Goal: Information Seeking & Learning: Learn about a topic

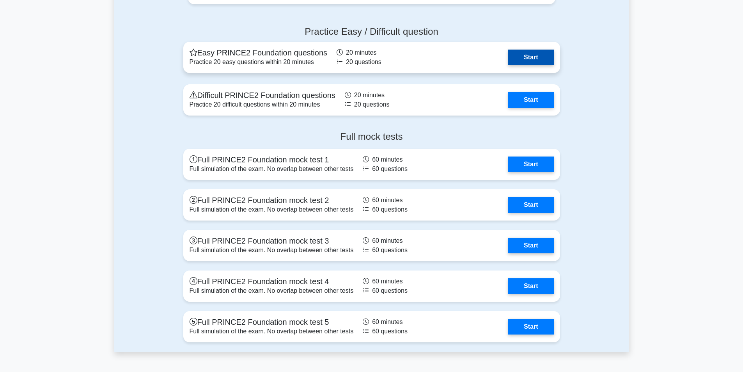
click at [530, 57] on link "Start" at bounding box center [530, 58] width 45 height 16
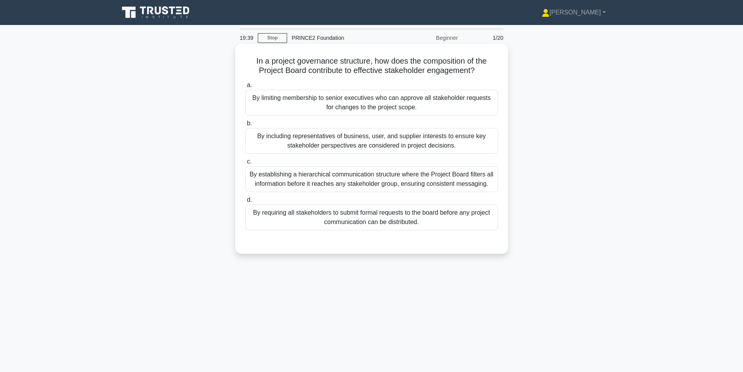
click at [445, 140] on div "By including representatives of business, user, and supplier interests to ensur…" at bounding box center [371, 141] width 253 height 26
click at [245, 126] on input "b. By including representatives of business, user, and supplier interests to en…" at bounding box center [245, 123] width 0 height 5
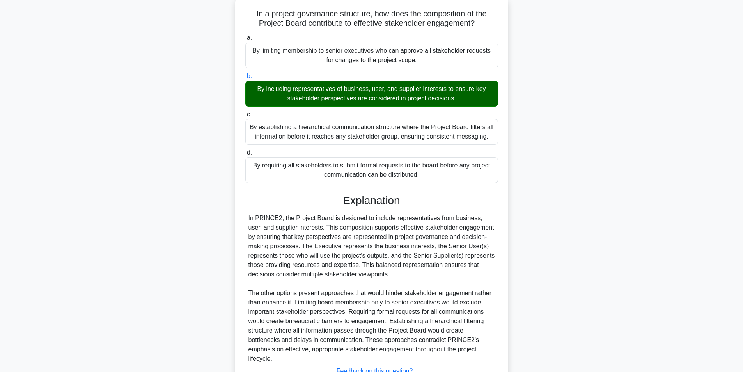
scroll to position [110, 0]
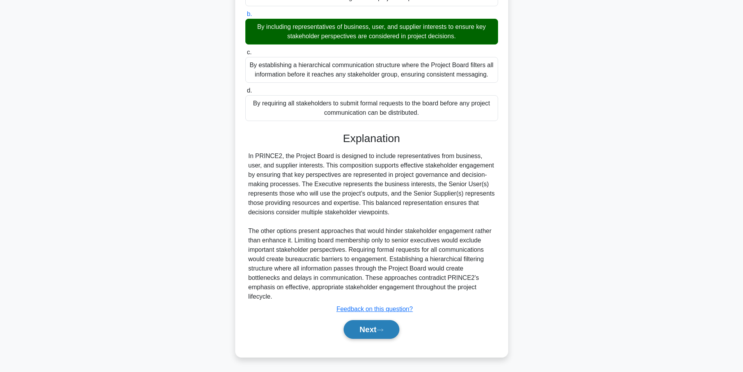
click at [353, 325] on button "Next" at bounding box center [372, 329] width 56 height 19
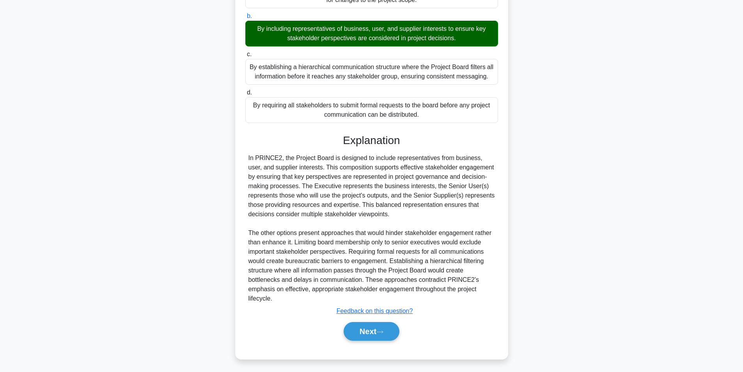
scroll to position [50, 0]
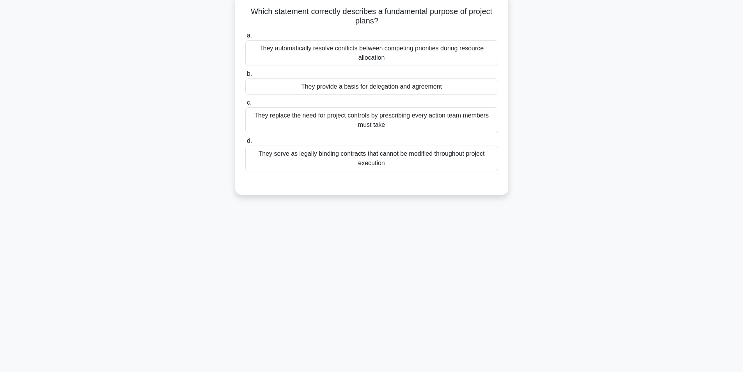
click at [324, 92] on div "They provide a basis for delegation and agreement" at bounding box center [371, 86] width 253 height 16
click at [245, 76] on input "b. They provide a basis for delegation and agreement" at bounding box center [245, 73] width 0 height 5
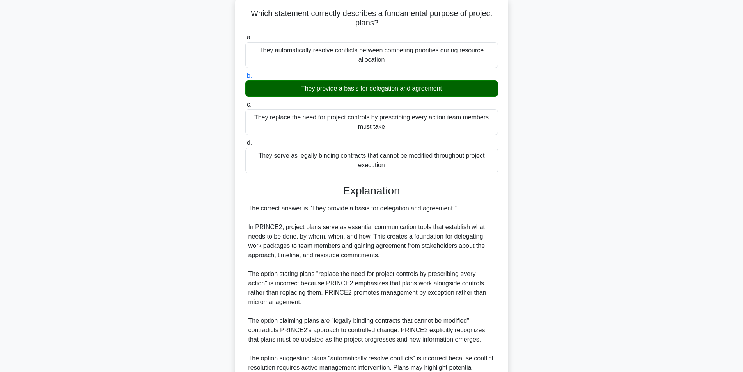
scroll to position [128, 0]
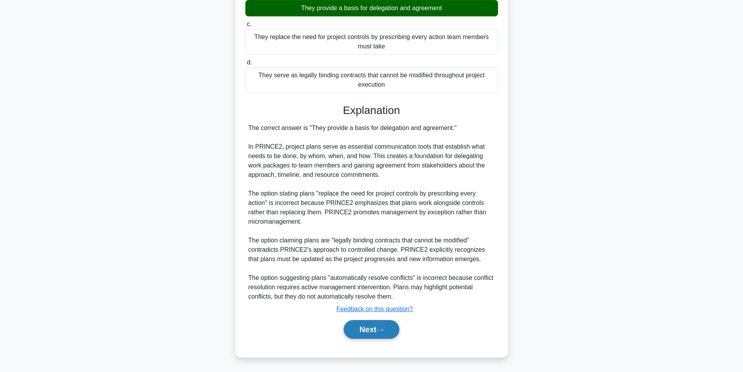
click at [369, 328] on button "Next" at bounding box center [372, 329] width 56 height 19
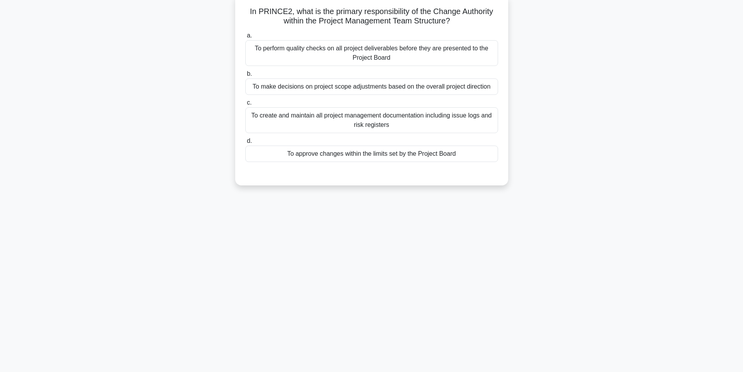
click at [326, 155] on div "To approve changes within the limits set by the Project Board" at bounding box center [371, 153] width 253 height 16
click at [245, 144] on input "d. To approve changes within the limits set by the Project Board" at bounding box center [245, 140] width 0 height 5
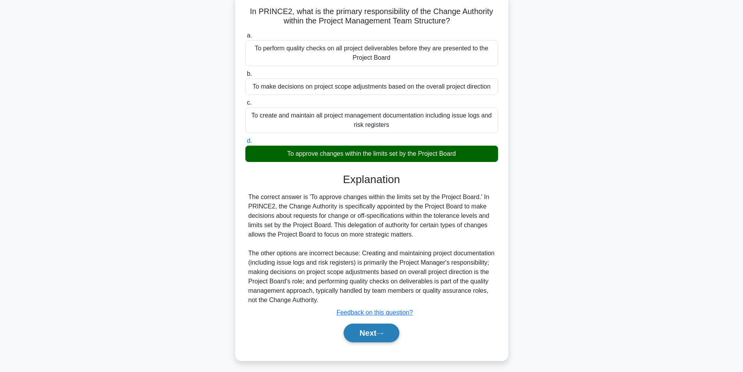
click at [352, 330] on button "Next" at bounding box center [372, 332] width 56 height 19
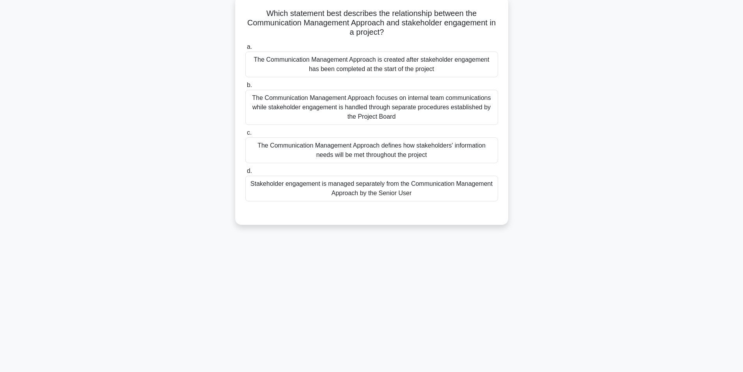
click at [547, 279] on div "15:16 Stop PRINCE2 Foundation Beginner 4/20 Which statement best describes the …" at bounding box center [371, 174] width 515 height 390
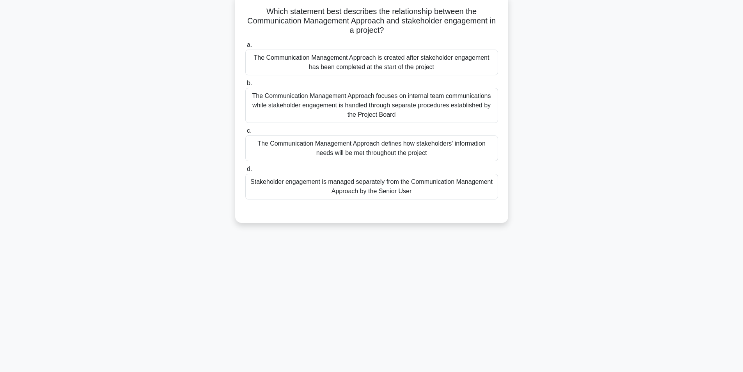
click at [404, 110] on div "The Communication Management Approach focuses on internal team communications w…" at bounding box center [371, 105] width 253 height 35
click at [245, 86] on input "b. The Communication Management Approach focuses on internal team communication…" at bounding box center [245, 83] width 0 height 5
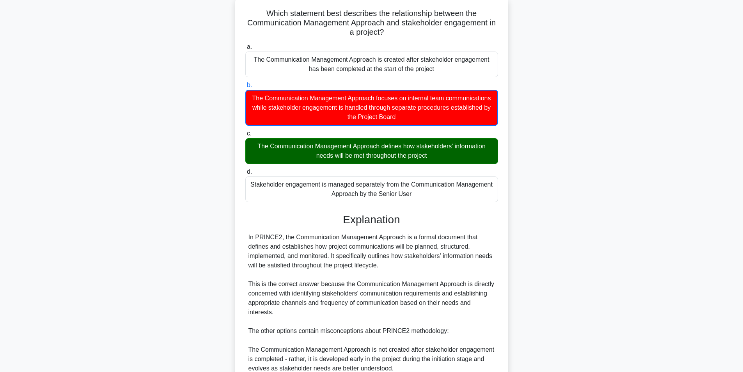
click at [540, 167] on div "Which statement best describes the relationship between the Communication Manag…" at bounding box center [371, 259] width 515 height 526
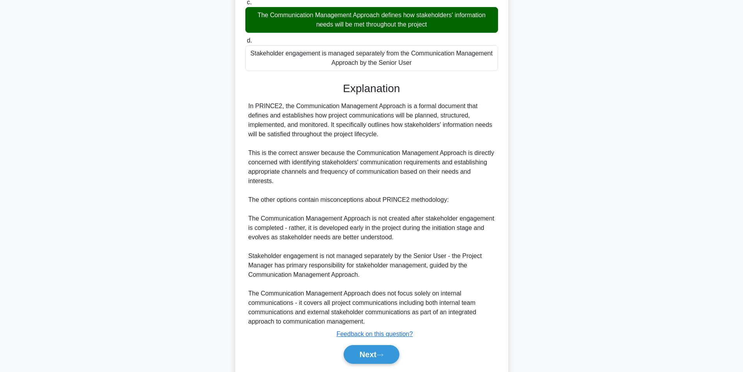
scroll to position [204, 0]
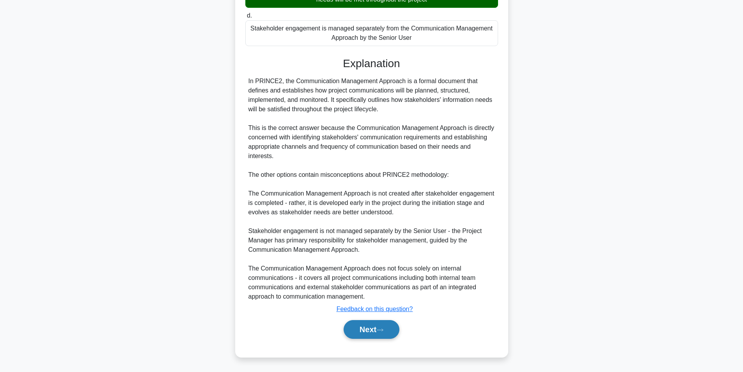
click at [386, 335] on button "Next" at bounding box center [372, 329] width 56 height 19
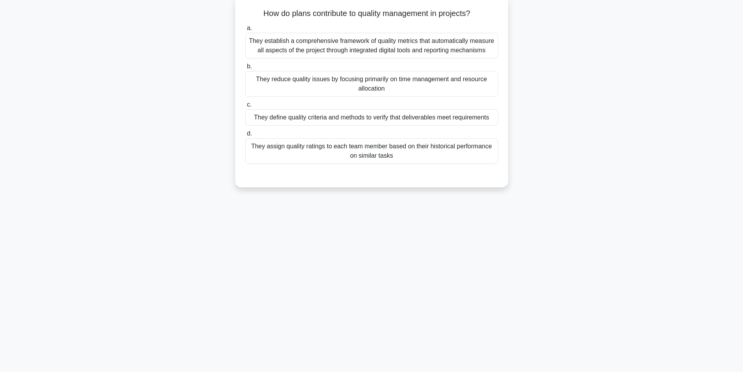
click at [389, 333] on div "14:15 Stop PRINCE2 Foundation Beginner 5/20 How do plans contribute to quality …" at bounding box center [371, 174] width 515 height 390
click at [389, 333] on div "14:12 Stop PRINCE2 Foundation Beginner 5/20 How do plans contribute to quality …" at bounding box center [371, 174] width 515 height 390
click at [365, 321] on div "14:04 Stop PRINCE2 Foundation Beginner 5/20 How do plans contribute to quality …" at bounding box center [371, 174] width 515 height 390
click at [365, 321] on div "14:02 Stop PRINCE2 Foundation Beginner 5/20 How do plans contribute to quality …" at bounding box center [371, 174] width 515 height 390
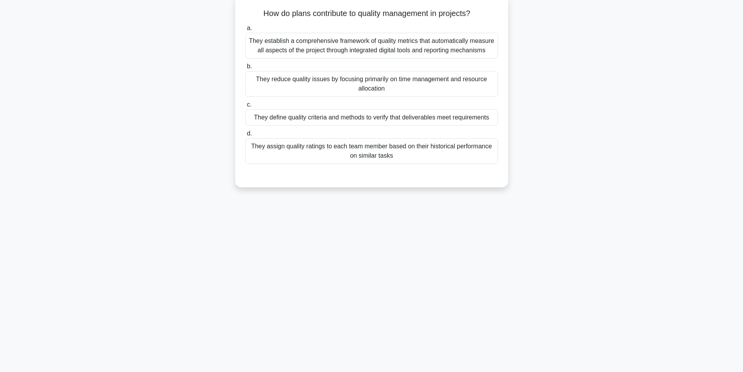
click at [368, 318] on div "13:57 Stop PRINCE2 Foundation Beginner 5/20 How do plans contribute to quality …" at bounding box center [371, 174] width 515 height 390
click at [368, 318] on div "13:53 Stop PRINCE2 Foundation Beginner 5/20 How do plans contribute to quality …" at bounding box center [371, 174] width 515 height 390
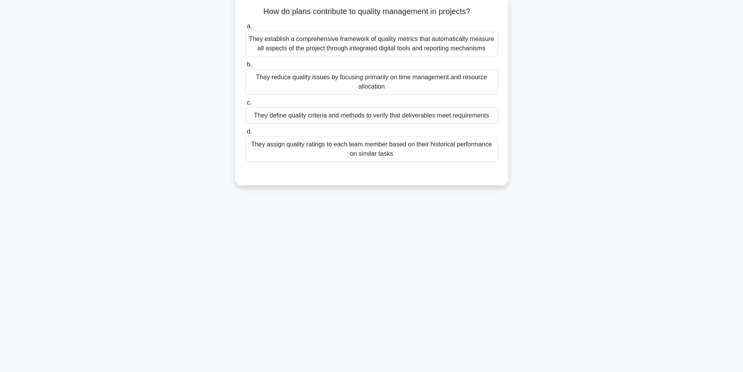
click at [404, 113] on div "They define quality criteria and methods to verify that deliverables meet requi…" at bounding box center [371, 115] width 253 height 16
click at [245, 105] on input "c. They define quality criteria and methods to verify that deliverables meet re…" at bounding box center [245, 102] width 0 height 5
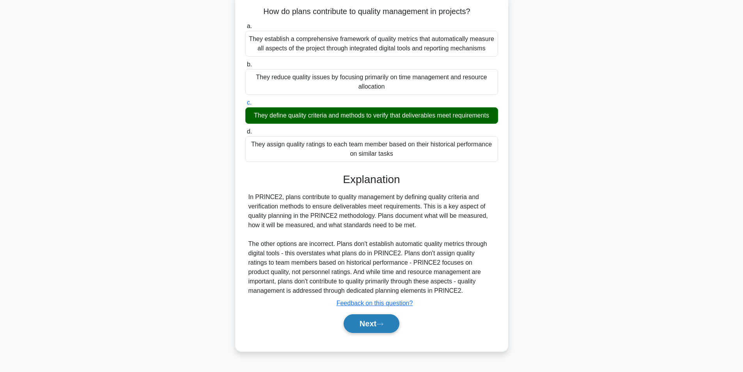
click at [366, 325] on button "Next" at bounding box center [372, 323] width 56 height 19
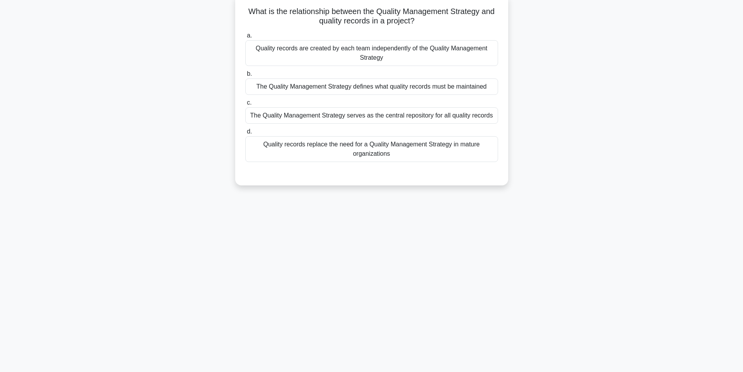
click at [472, 82] on div "The Quality Management Strategy defines what quality records must be maintained" at bounding box center [371, 86] width 253 height 16
click at [245, 76] on input "b. The Quality Management Strategy defines what quality records must be maintai…" at bounding box center [245, 73] width 0 height 5
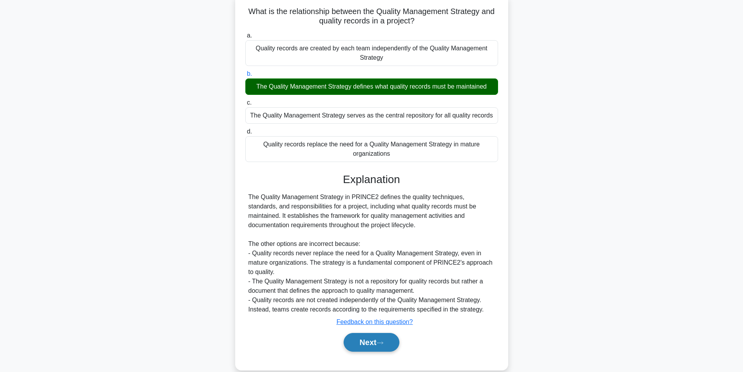
click at [370, 340] on button "Next" at bounding box center [372, 342] width 56 height 19
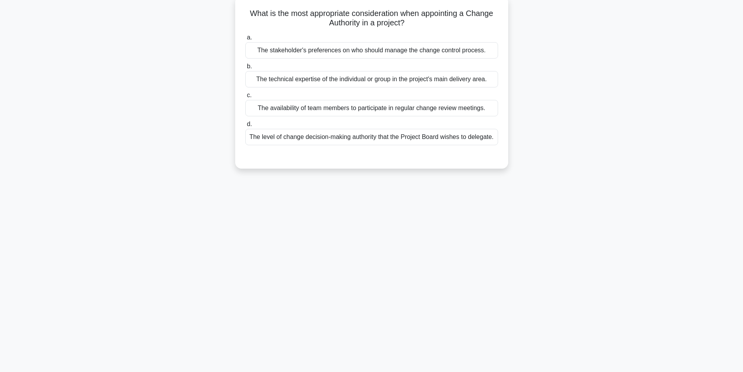
click at [370, 340] on div "7:41 Stop PRINCE2 Foundation Beginner 7/20 What is the most appropriate conside…" at bounding box center [371, 174] width 515 height 390
click at [336, 208] on div "7:30 Stop PRINCE2 Foundation Beginner 7/20 What is the most appropriate conside…" at bounding box center [371, 174] width 515 height 390
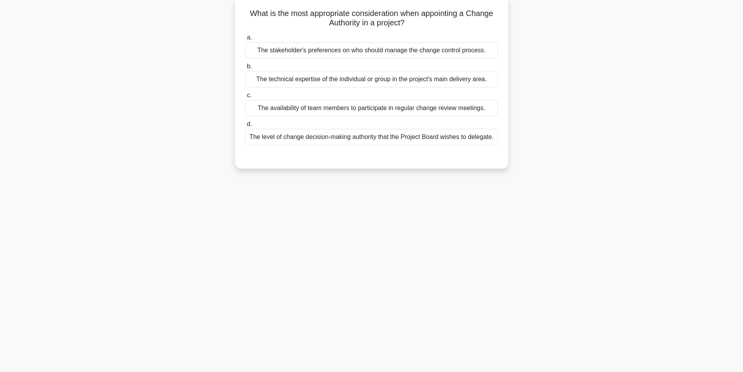
click at [336, 208] on div "7:30 Stop PRINCE2 Foundation Beginner 7/20 What is the most appropriate conside…" at bounding box center [371, 174] width 515 height 390
click at [336, 208] on div "7:29 Stop PRINCE2 Foundation Beginner 7/20 What is the most appropriate conside…" at bounding box center [371, 174] width 515 height 390
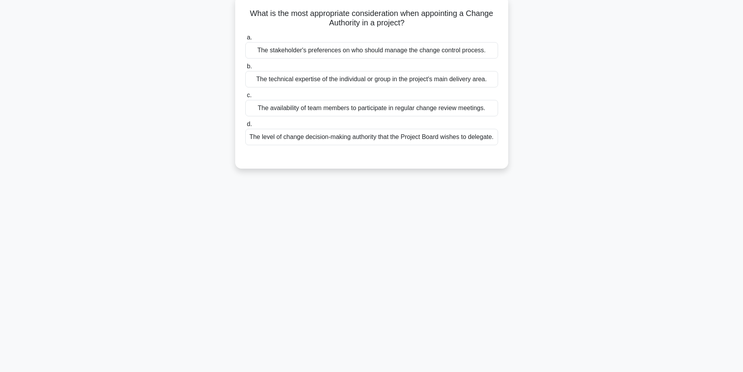
click at [336, 208] on div "7:29 Stop PRINCE2 Foundation Beginner 7/20 What is the most appropriate conside…" at bounding box center [371, 174] width 515 height 390
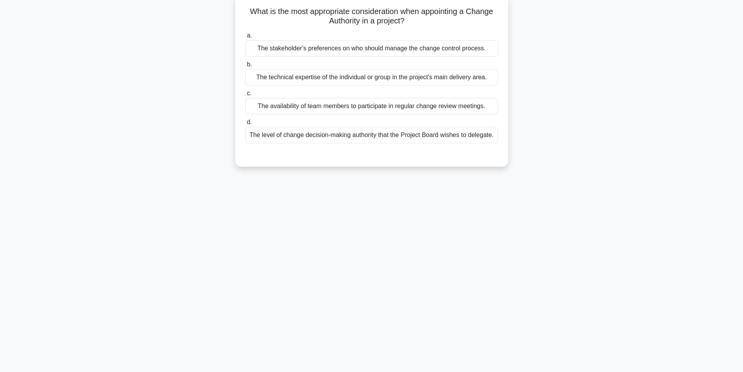
click at [389, 148] on div "a. The stakeholder's preferences on who should manage the change control proces…" at bounding box center [372, 93] width 254 height 128
click at [400, 136] on div "The level of change decision-making authority that the Project Board wishes to …" at bounding box center [371, 135] width 253 height 16
click at [245, 125] on input "d. The level of change decision-making authority that the Project Board wishes …" at bounding box center [245, 122] width 0 height 5
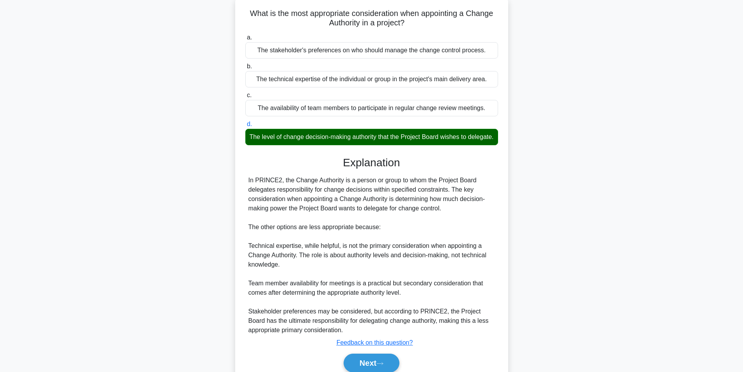
scroll to position [91, 0]
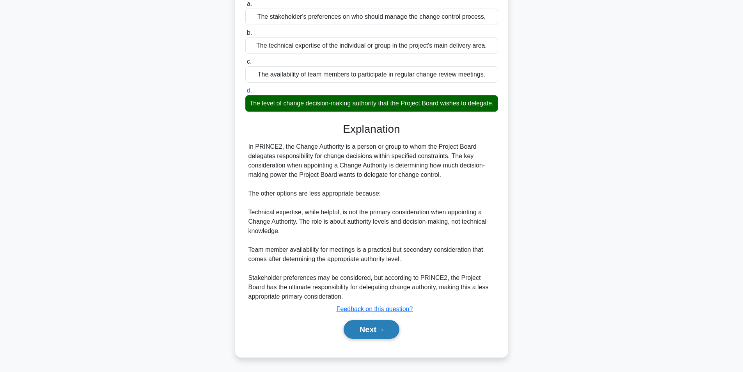
click at [373, 334] on button "Next" at bounding box center [372, 329] width 56 height 19
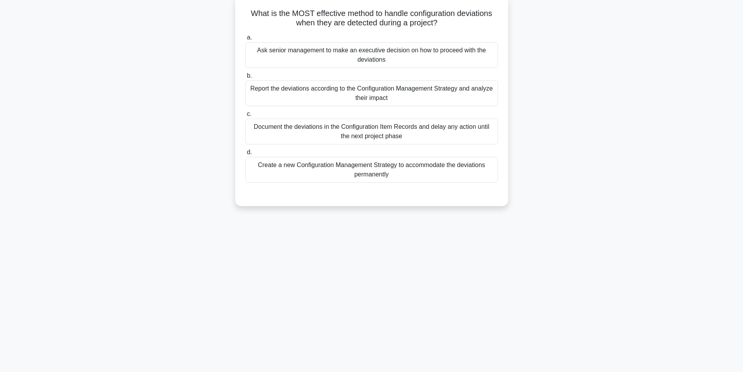
click at [373, 333] on div "6:20 Stop PRINCE2 Foundation Beginner 8/20 What is the MOST effective method to…" at bounding box center [371, 174] width 515 height 390
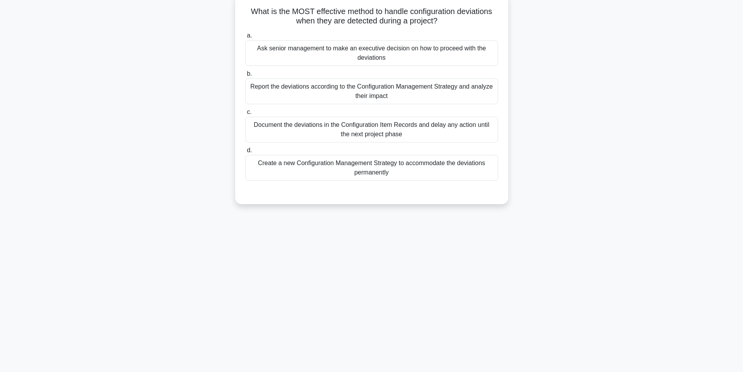
click at [386, 99] on div "Report the deviations according to the Configuration Management Strategy and an…" at bounding box center [371, 91] width 253 height 26
click at [245, 76] on input "b. Report the deviations according to the Configuration Management Strategy and…" at bounding box center [245, 73] width 0 height 5
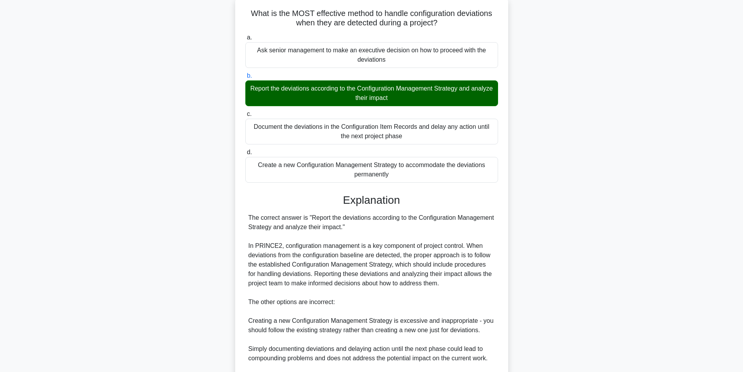
scroll to position [147, 0]
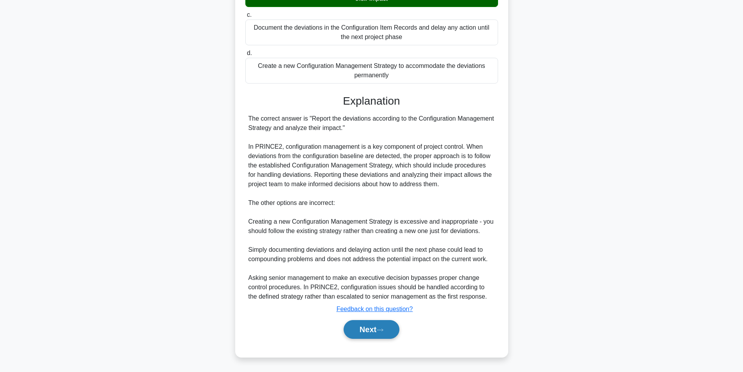
click at [388, 332] on button "Next" at bounding box center [372, 329] width 56 height 19
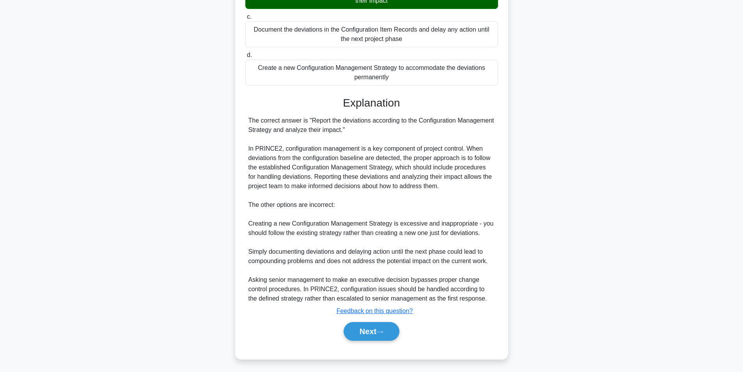
scroll to position [50, 0]
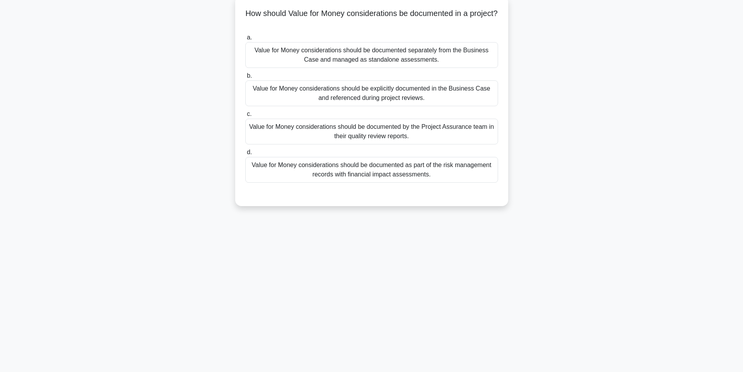
click at [383, 322] on div "4:10 Stop PRINCE2 Foundation Beginner 9/20 How should Value for Money considera…" at bounding box center [371, 174] width 515 height 390
drag, startPoint x: 383, startPoint y: 322, endPoint x: 348, endPoint y: 210, distance: 117.2
click at [348, 210] on div "3:58 Stop PRINCE2 Foundation Beginner 9/20 How should Value for Money considera…" at bounding box center [371, 174] width 515 height 390
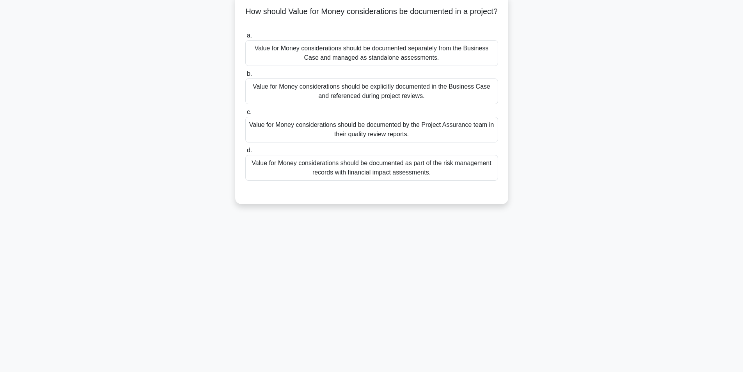
click at [445, 57] on div "Value for Money considerations should be documented separately from the Busines…" at bounding box center [371, 53] width 253 height 26
click at [245, 38] on input "a. Value for Money considerations should be documented separately from the Busi…" at bounding box center [245, 35] width 0 height 5
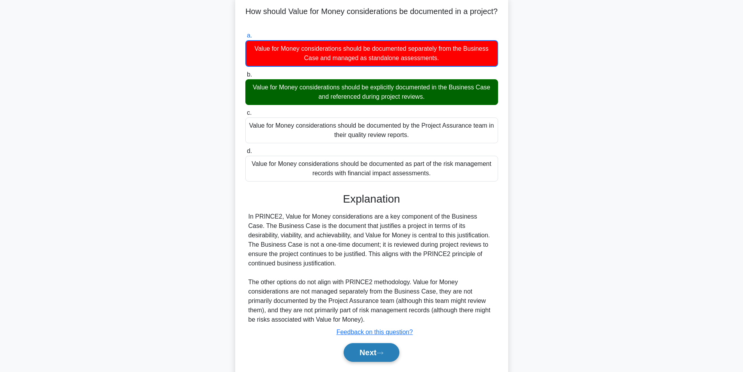
click at [365, 355] on button "Next" at bounding box center [372, 352] width 56 height 19
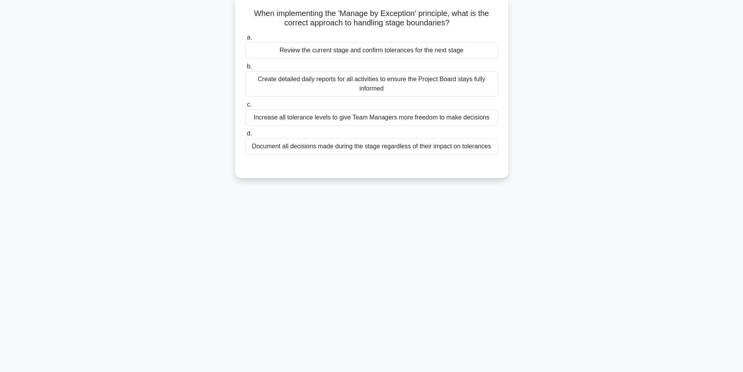
click at [355, 182] on div "When implementing the 'Manage by Exception' principle, what is the correct appr…" at bounding box center [371, 91] width 515 height 191
